Goal: Check status: Check status

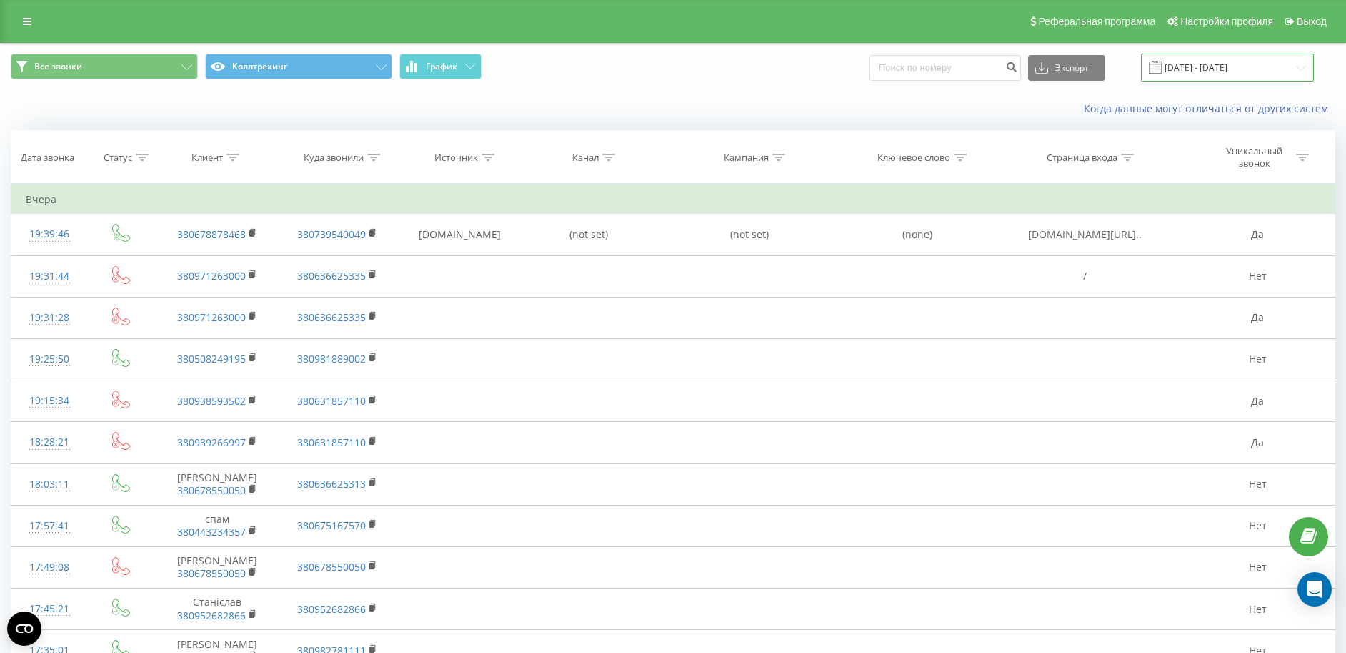
click at [1265, 68] on input "[DATE] - [DATE]" at bounding box center [1227, 68] width 173 height 28
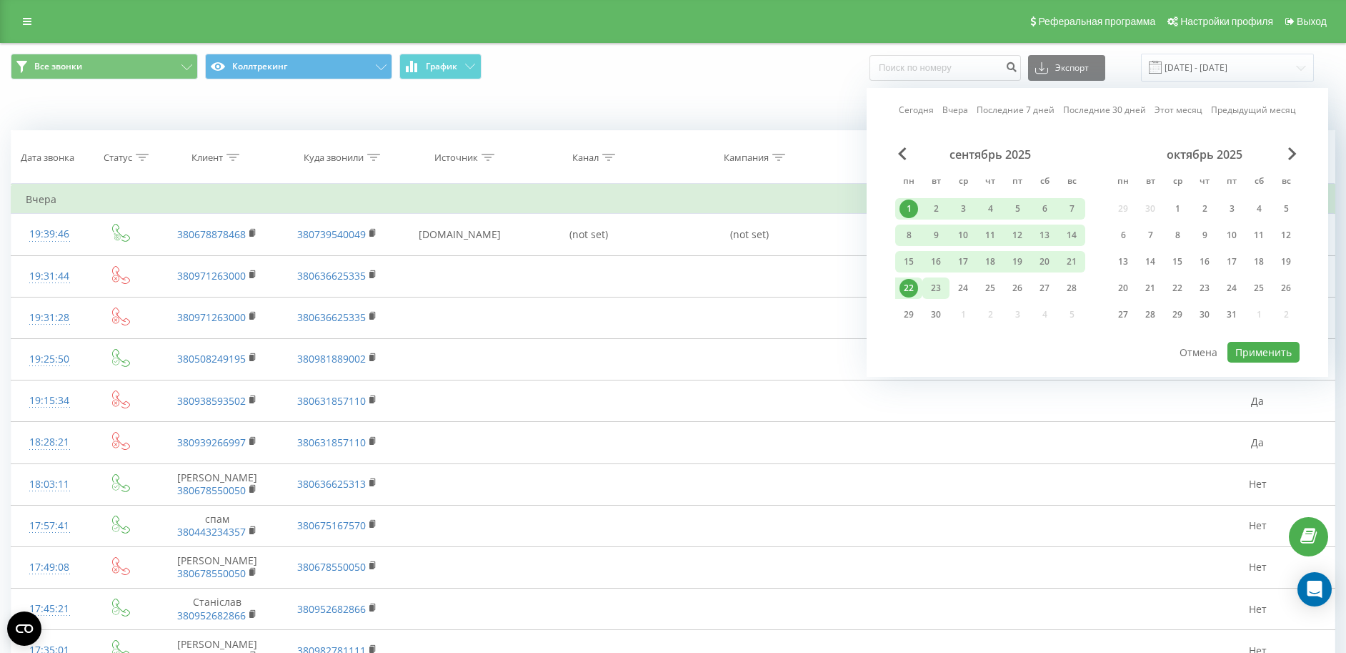
click at [941, 282] on div "23" at bounding box center [936, 288] width 19 height 19
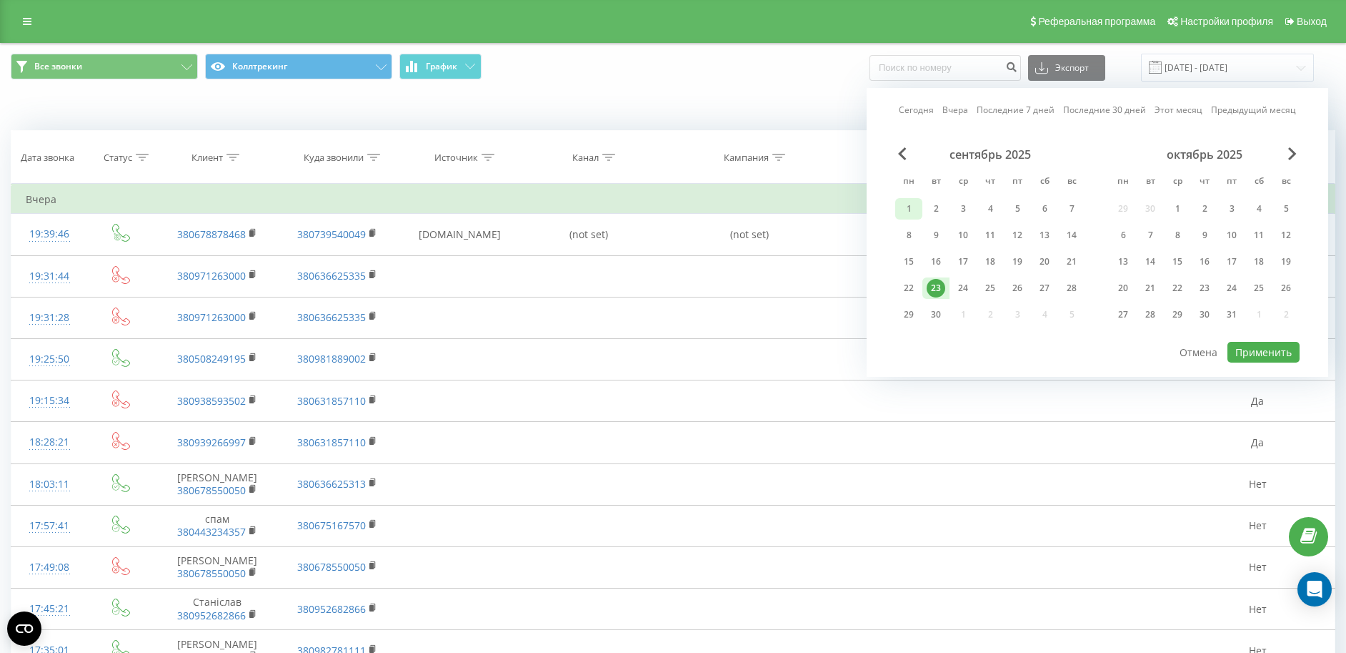
click at [912, 206] on div "1" at bounding box center [909, 208] width 19 height 19
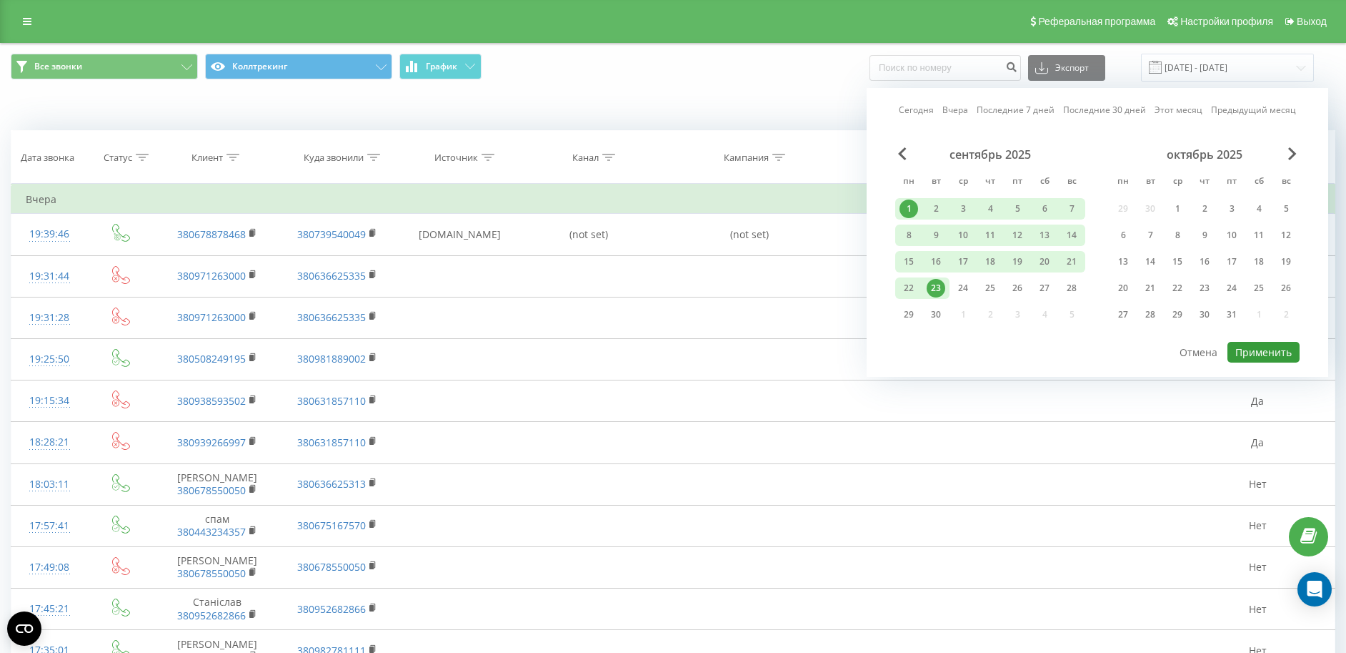
click at [1271, 345] on button "Применить" at bounding box center [1264, 352] width 72 height 21
type input "[DATE] - [DATE]"
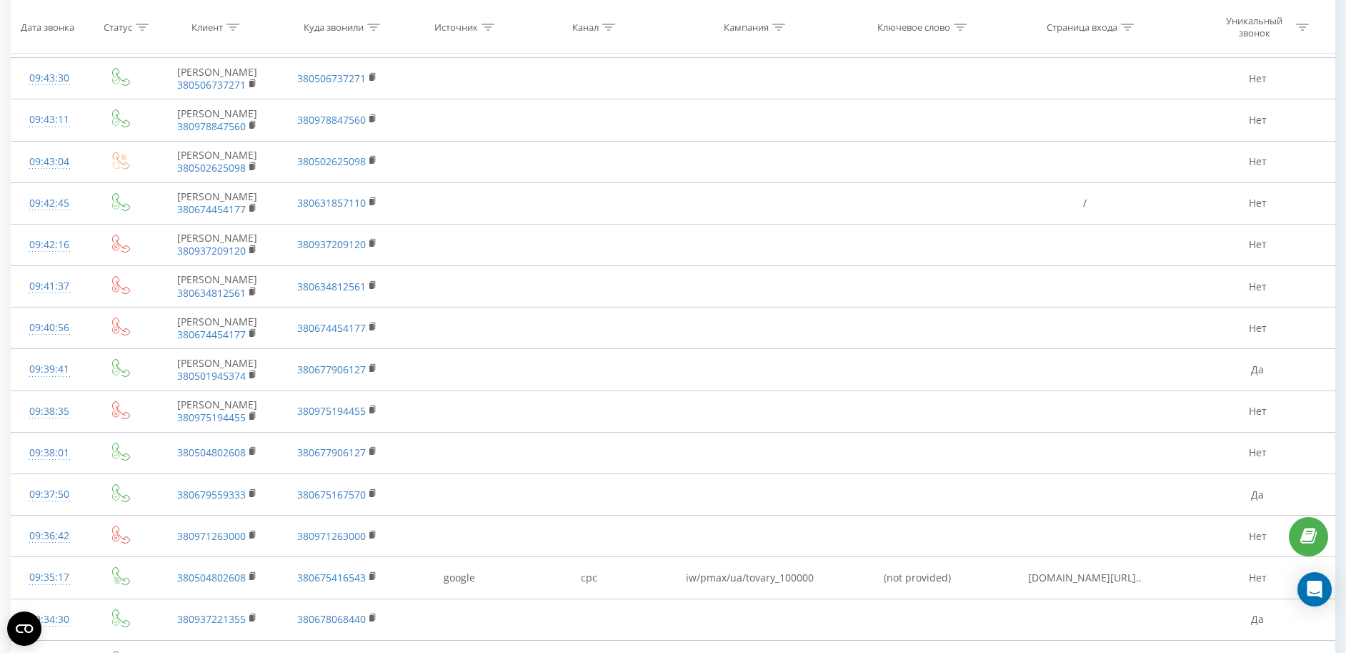
scroll to position [3992, 0]
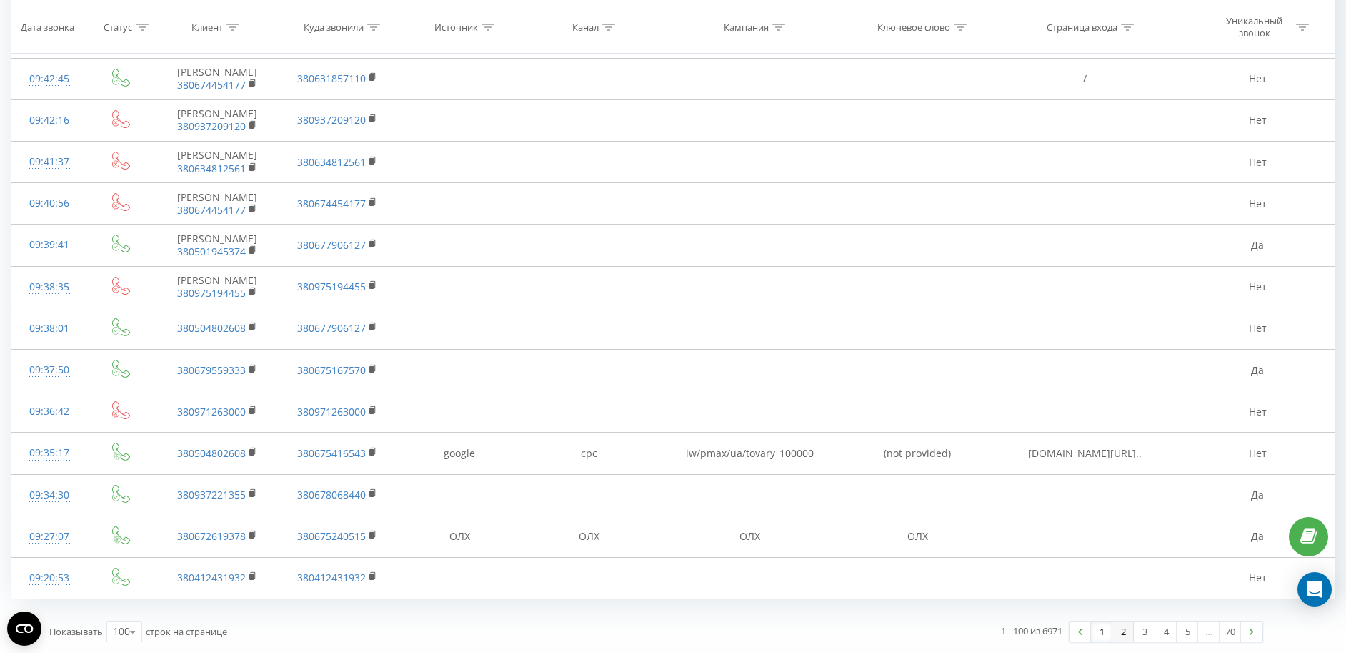
click at [1123, 631] on link "2" at bounding box center [1123, 631] width 21 height 20
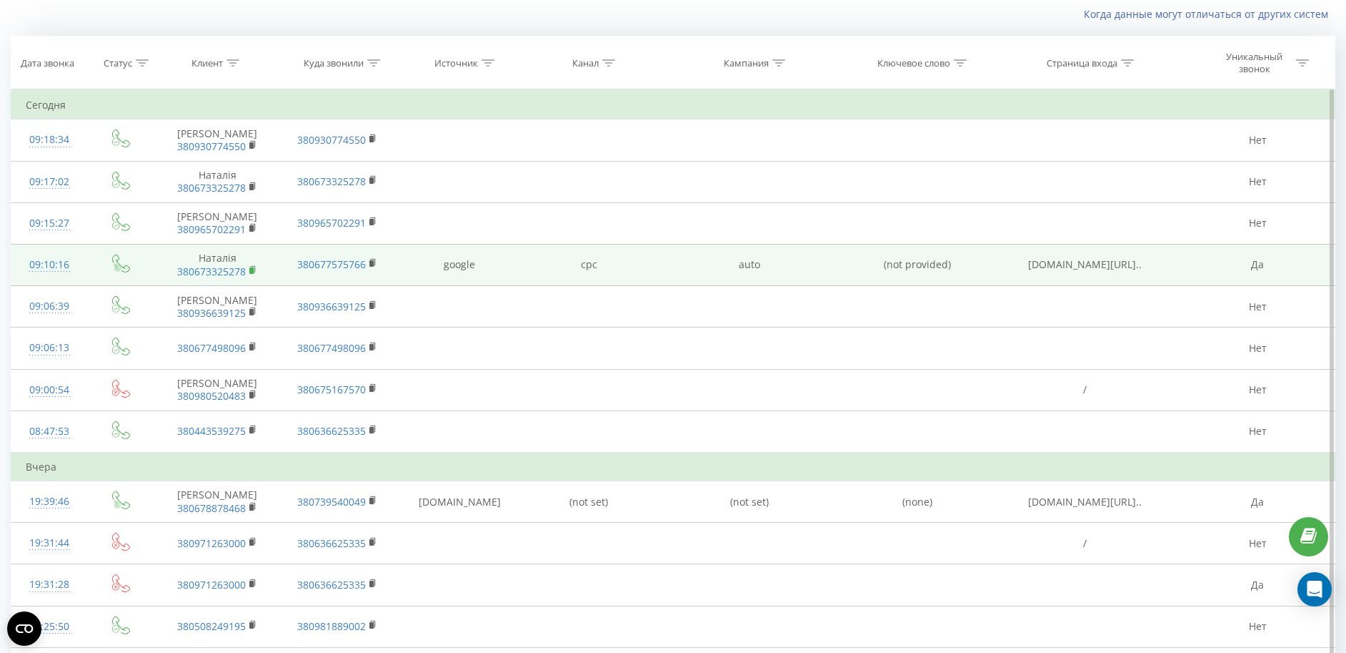
click at [257, 267] on icon at bounding box center [253, 270] width 8 height 10
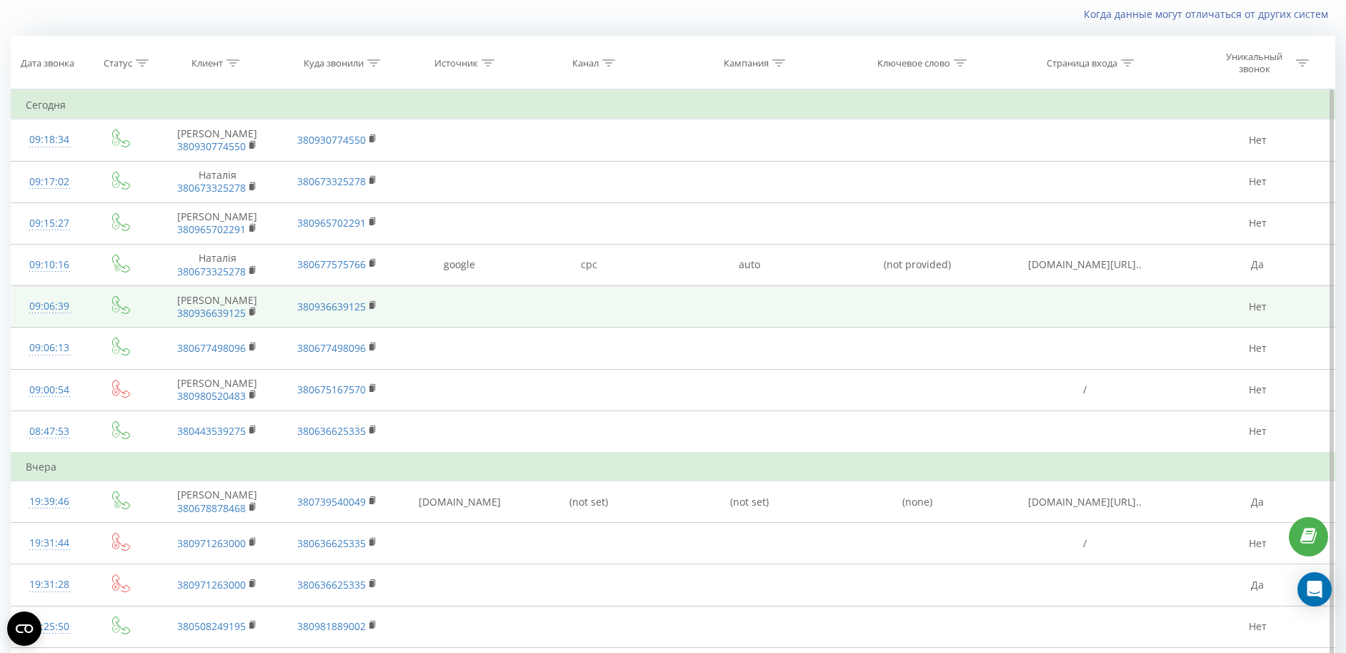
scroll to position [0, 0]
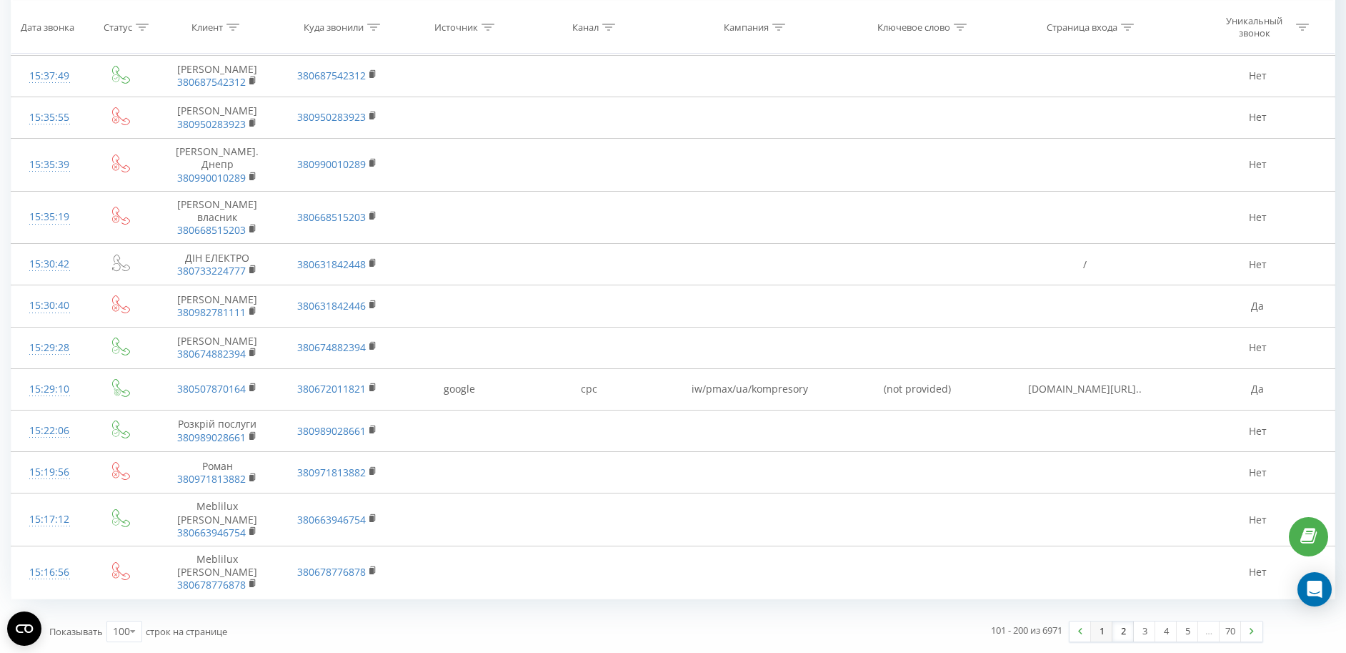
click at [1103, 630] on link "1" at bounding box center [1101, 631] width 21 height 20
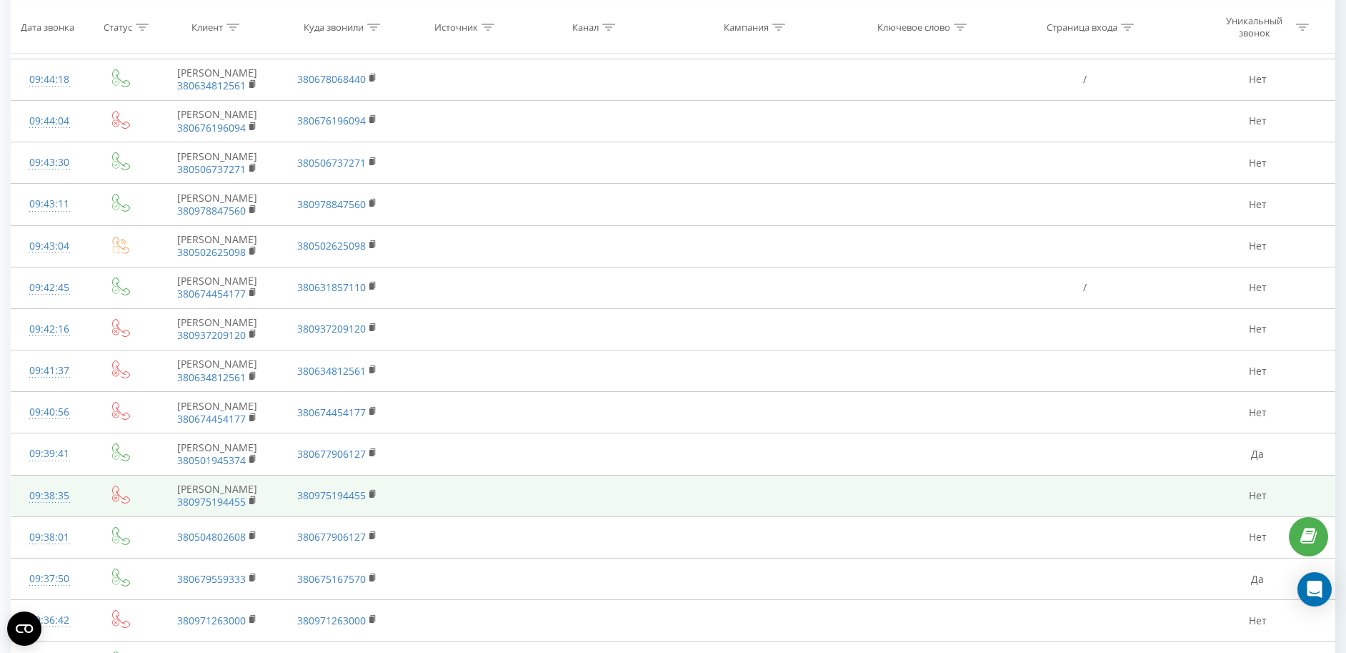
scroll to position [3992, 0]
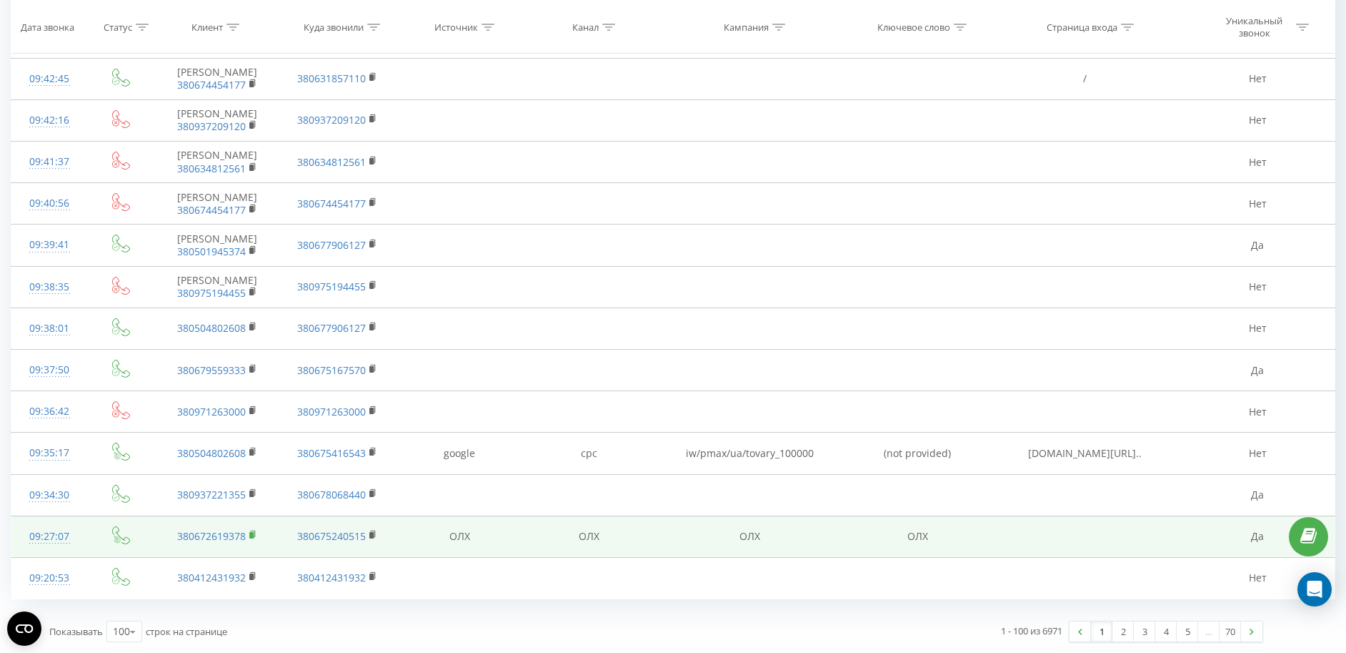
click at [252, 535] on rect at bounding box center [251, 535] width 4 height 6
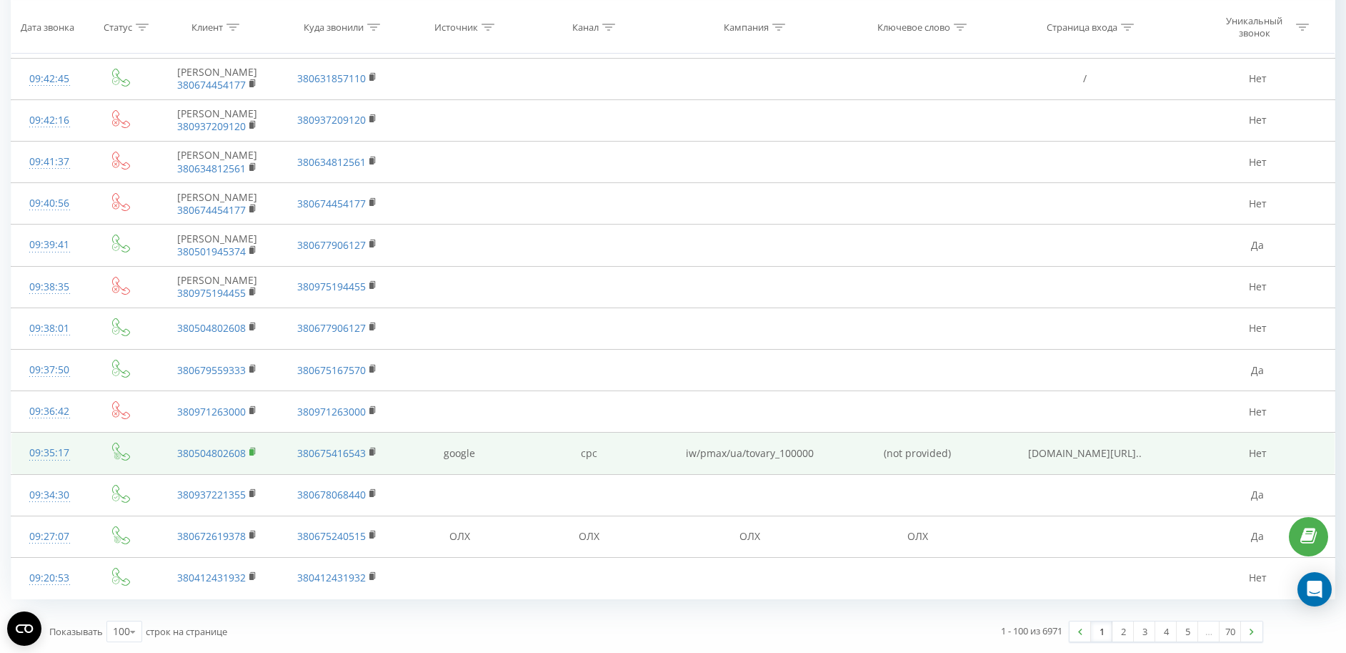
click at [253, 452] on rect at bounding box center [251, 452] width 4 height 6
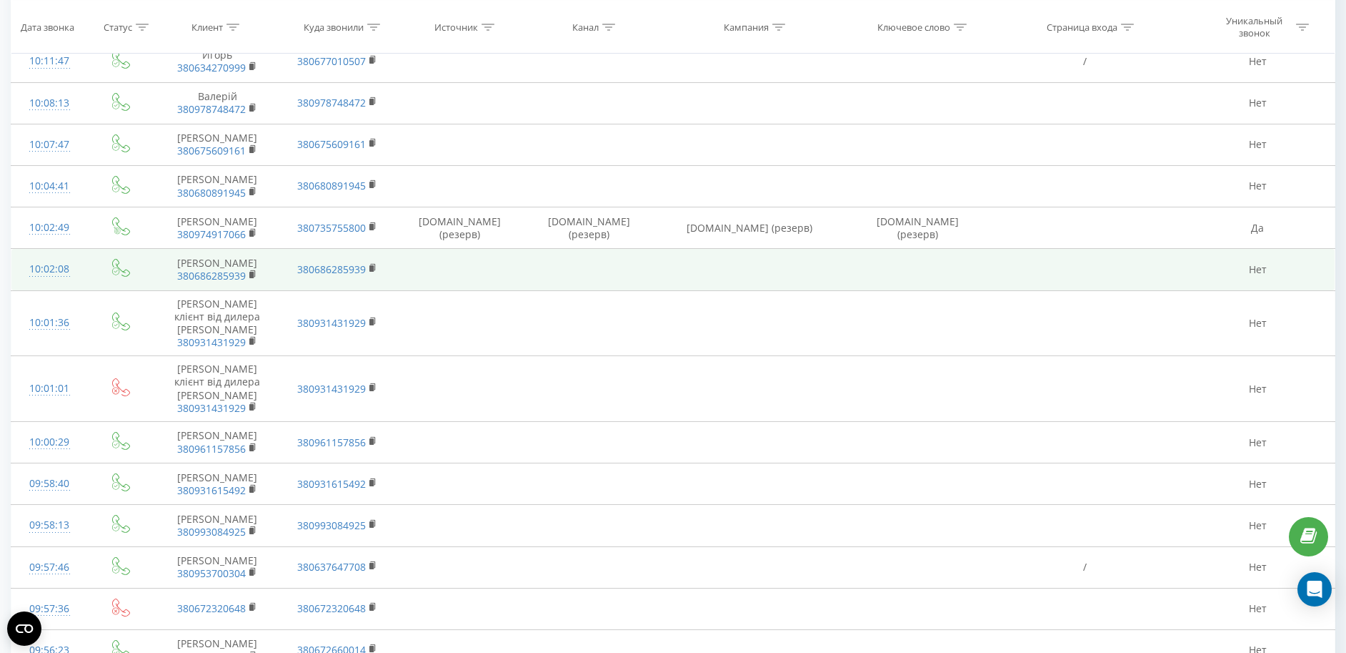
scroll to position [2295, 0]
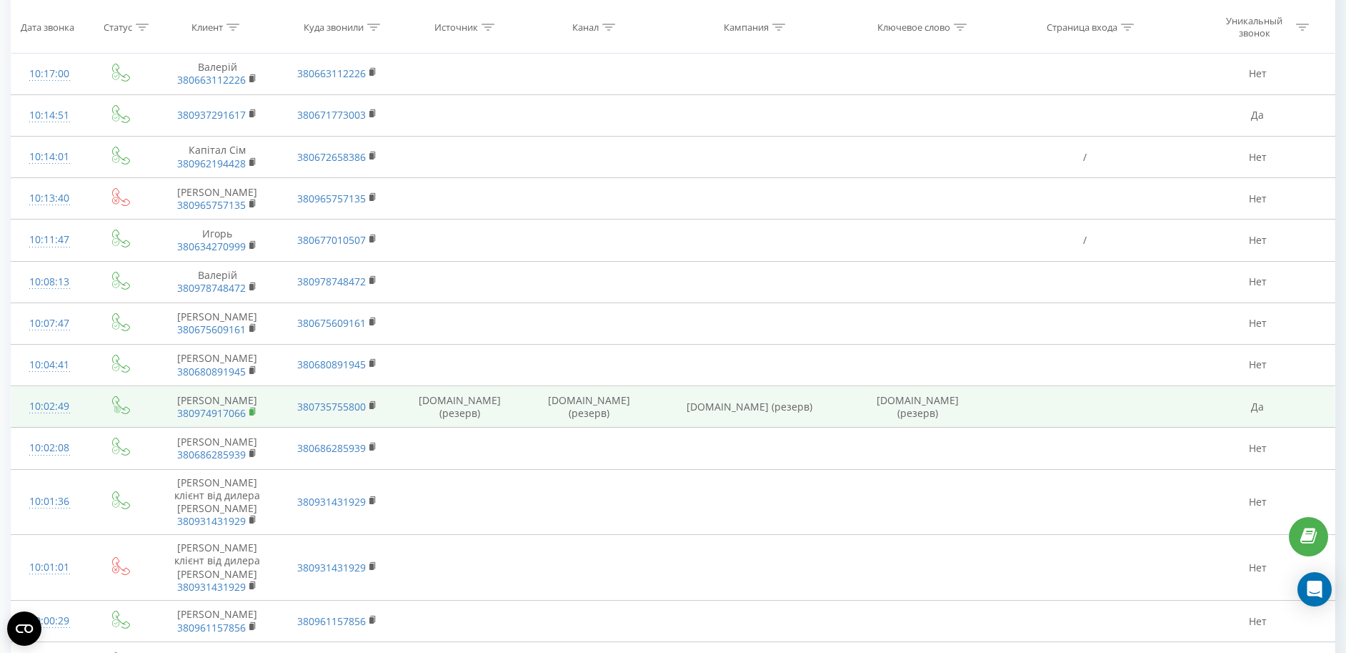
click at [252, 415] on rect at bounding box center [251, 412] width 4 height 6
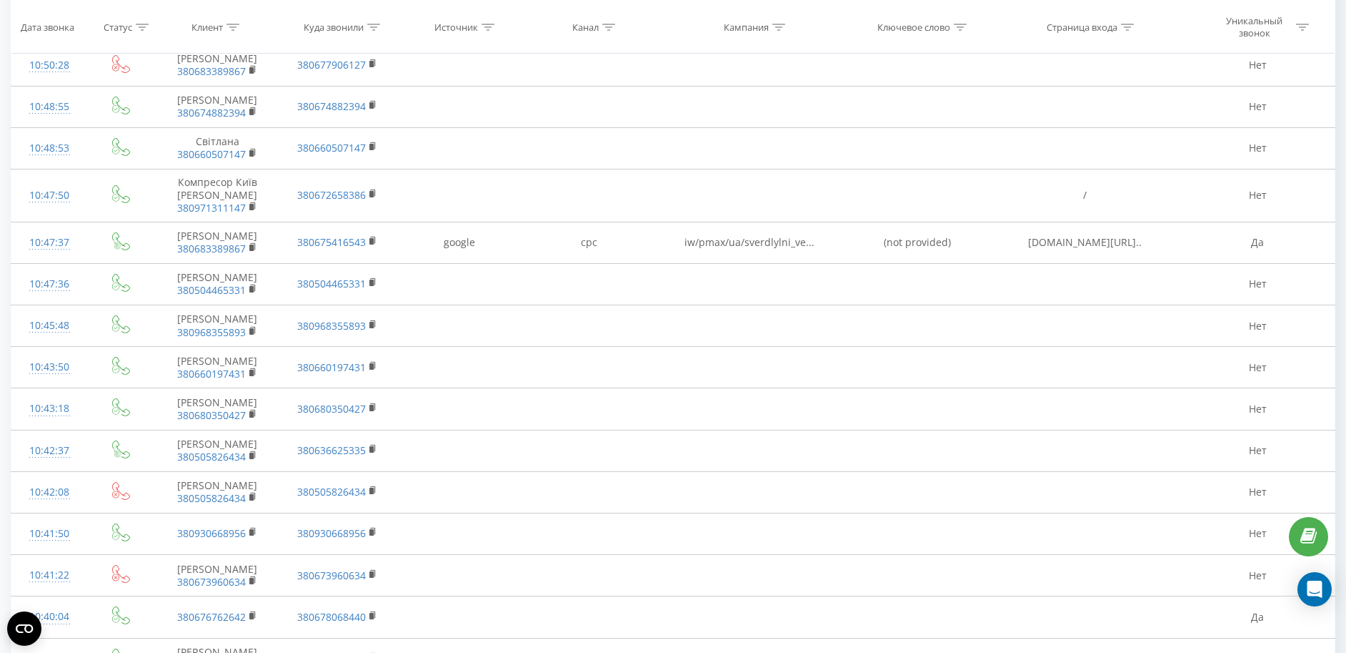
scroll to position [240, 0]
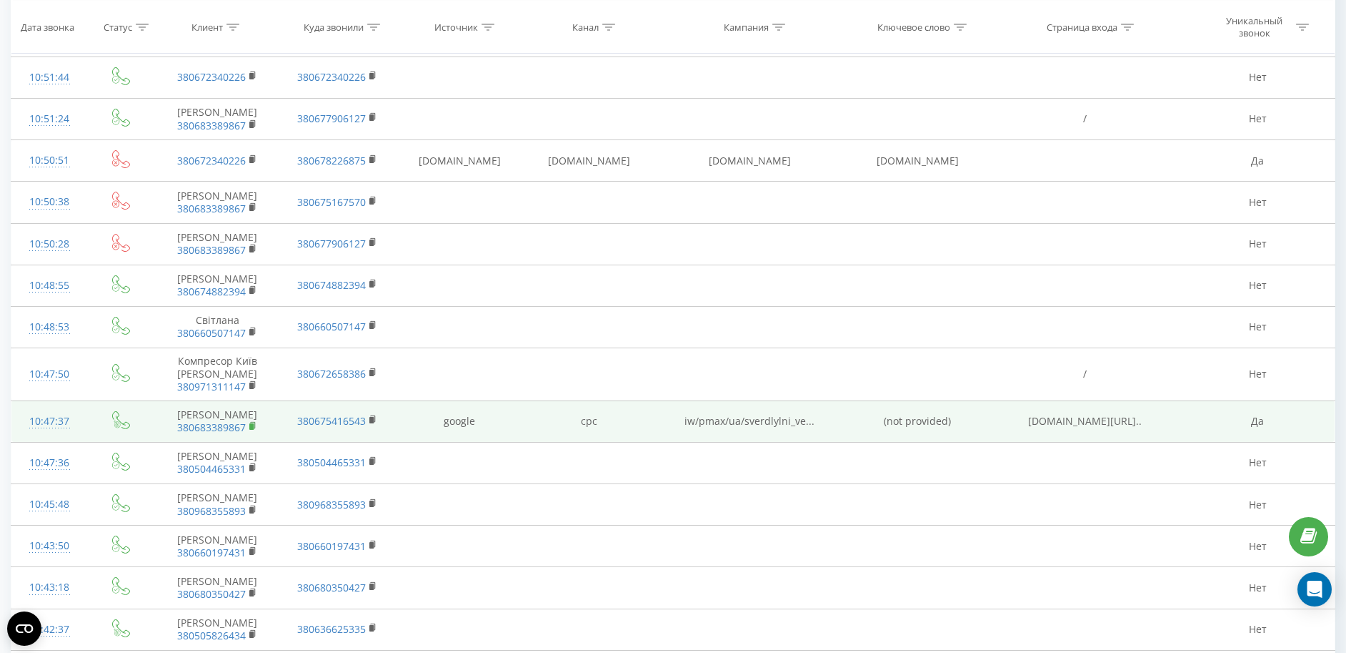
click at [252, 423] on rect at bounding box center [251, 426] width 4 height 6
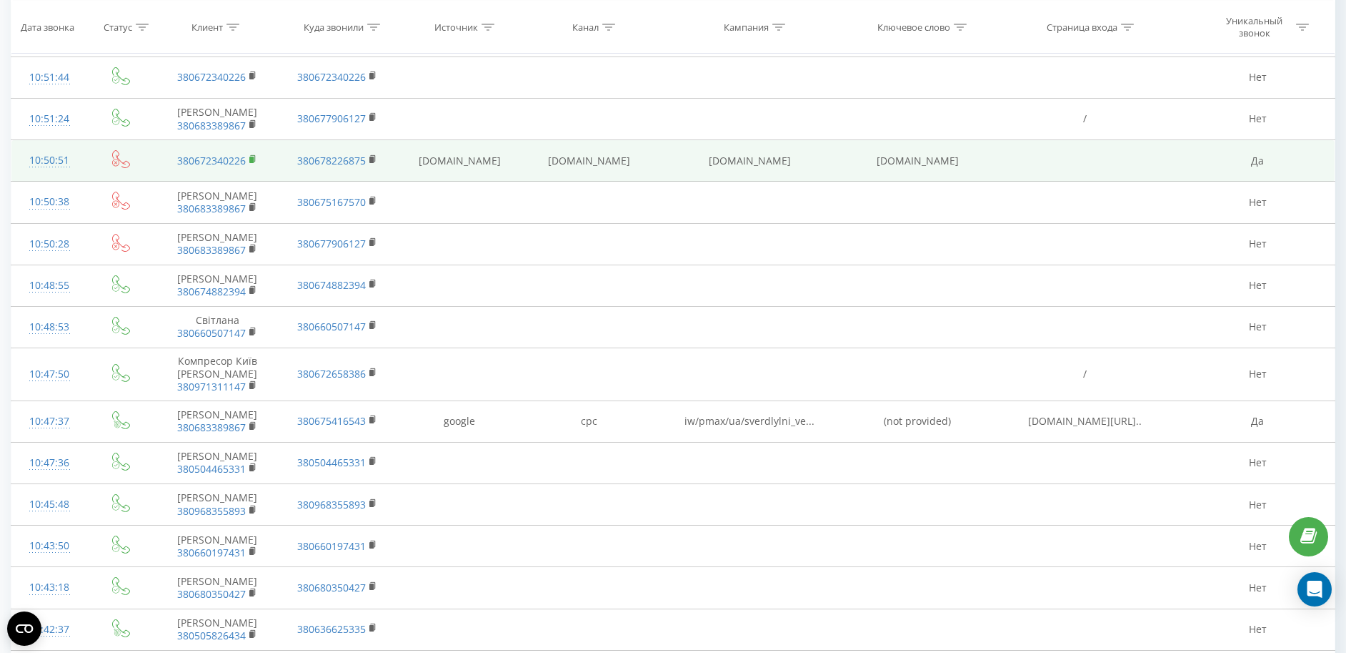
click at [253, 156] on icon at bounding box center [253, 159] width 8 height 10
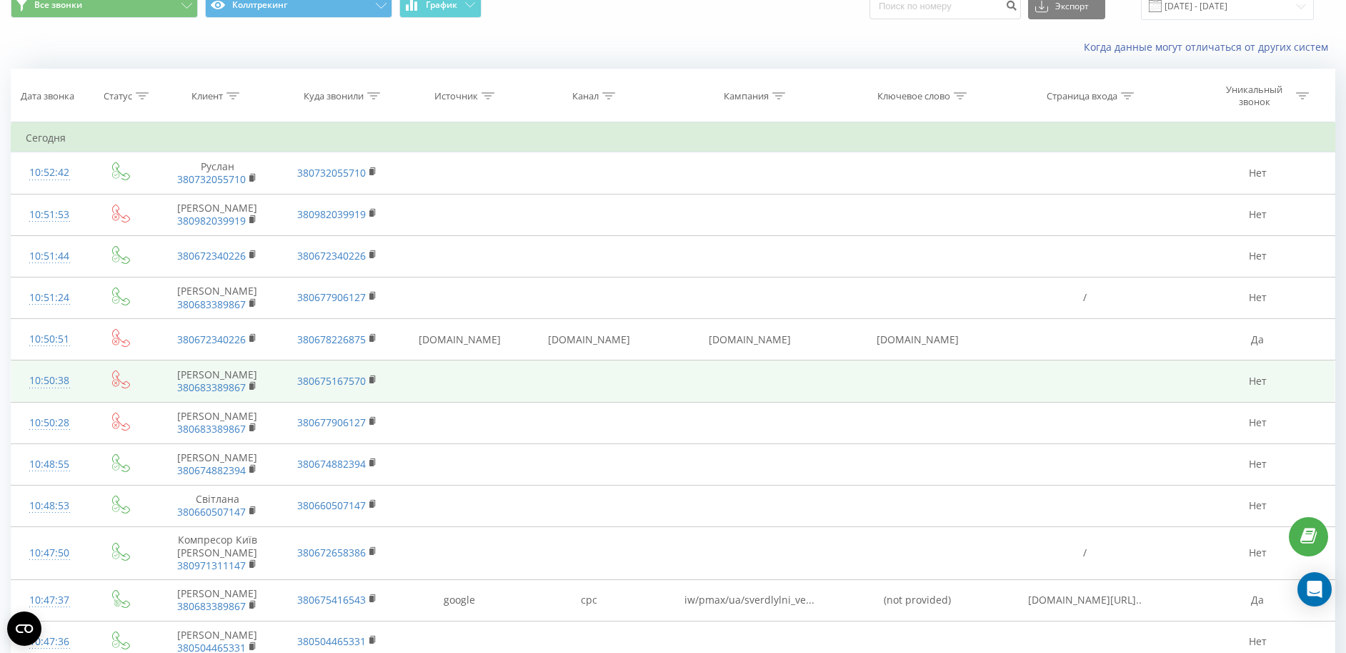
scroll to position [0, 0]
